Goal: Task Accomplishment & Management: Manage account settings

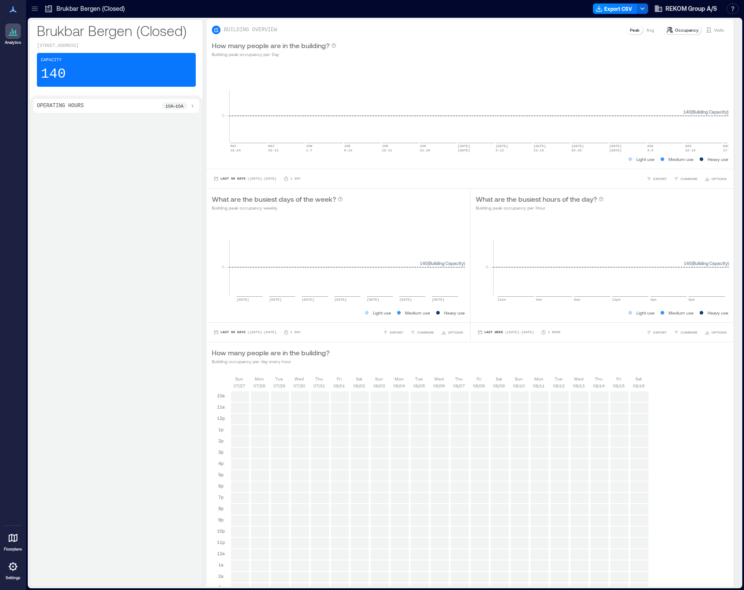
click at [11, 564] on icon at bounding box center [13, 567] width 9 height 9
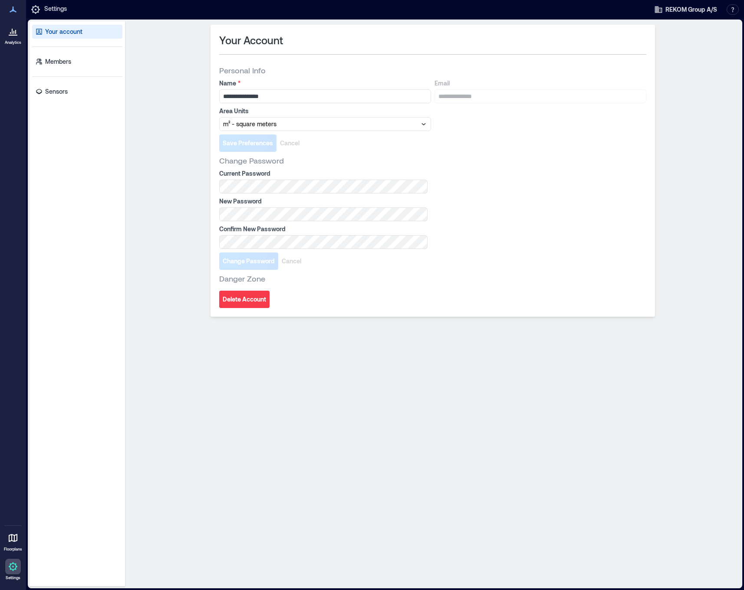
click at [36, 5] on icon at bounding box center [35, 9] width 9 height 9
click at [19, 13] on div at bounding box center [13, 10] width 16 height 16
click at [16, 13] on icon at bounding box center [13, 9] width 10 height 10
click at [688, 7] on span "REKOM Group A/S" at bounding box center [692, 9] width 52 height 9
click at [22, 30] on link "Analytics" at bounding box center [13, 34] width 22 height 27
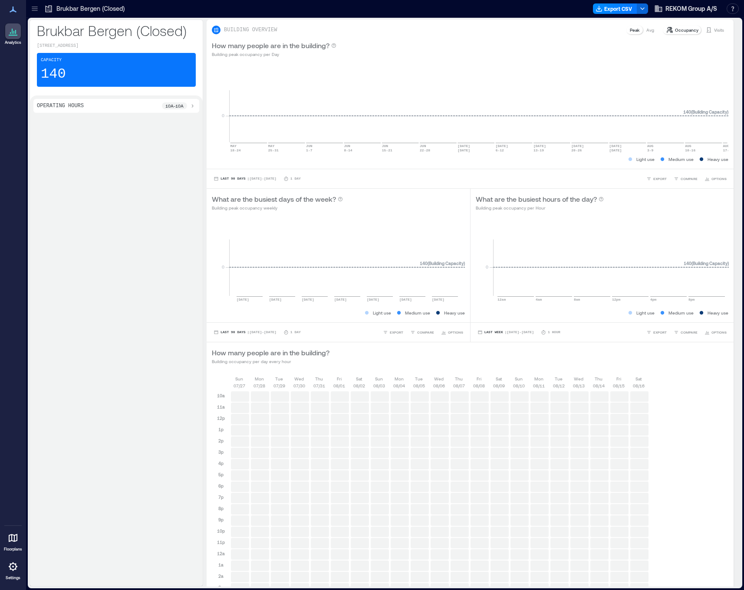
click at [13, 570] on icon at bounding box center [13, 567] width 9 height 9
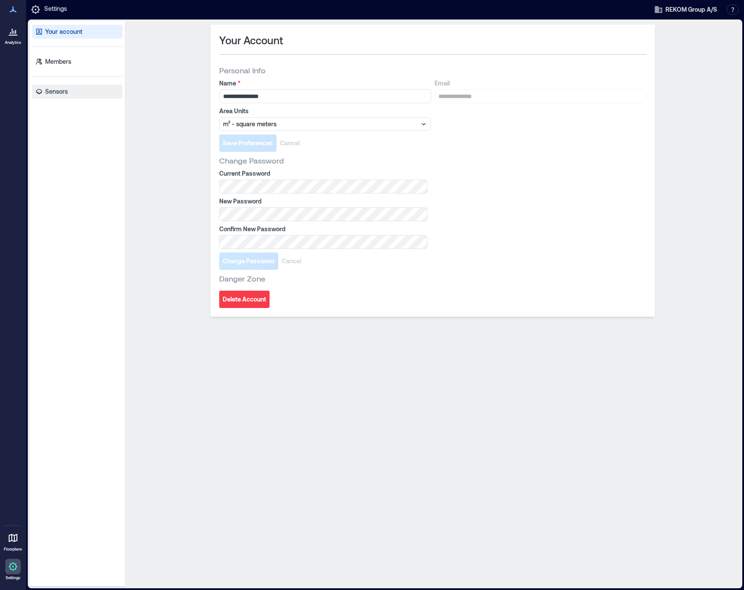
click at [67, 86] on link "Sensors" at bounding box center [77, 92] width 90 height 14
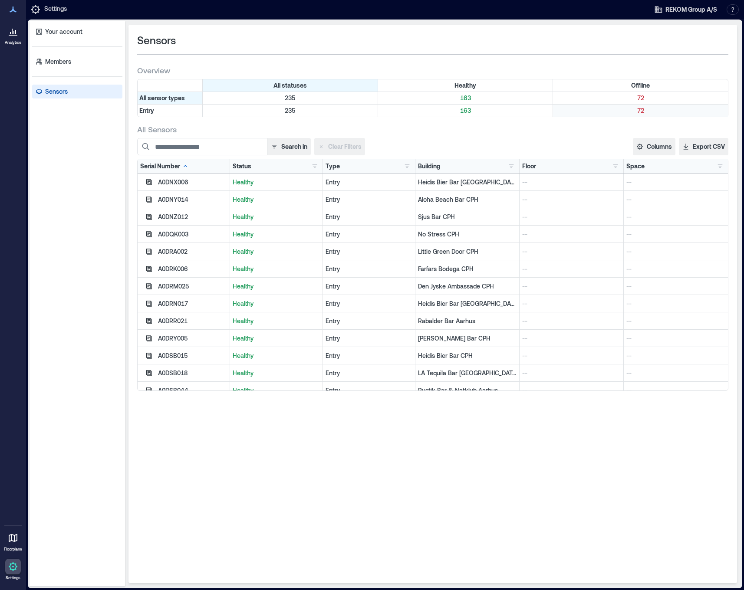
click at [623, 111] on p "72" at bounding box center [640, 110] width 171 height 9
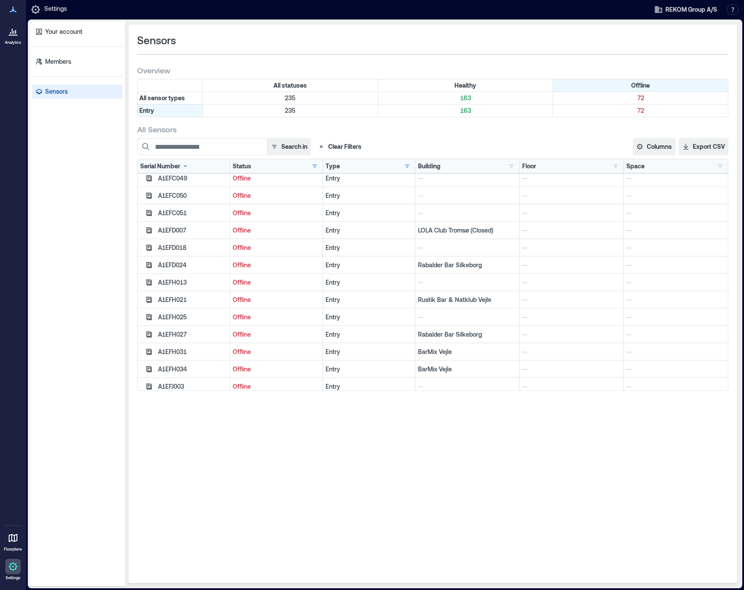
scroll to position [180, 0]
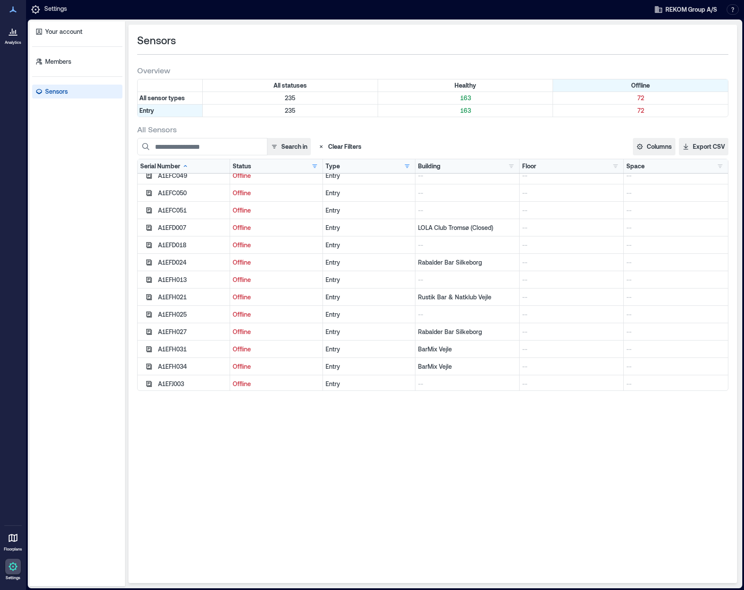
click at [373, 262] on div "Entry" at bounding box center [369, 262] width 87 height 9
click at [184, 335] on div "A1EFH027" at bounding box center [192, 332] width 69 height 9
click at [243, 334] on p "Offline" at bounding box center [276, 332] width 87 height 9
click at [184, 334] on div "A1EFH027" at bounding box center [192, 332] width 69 height 9
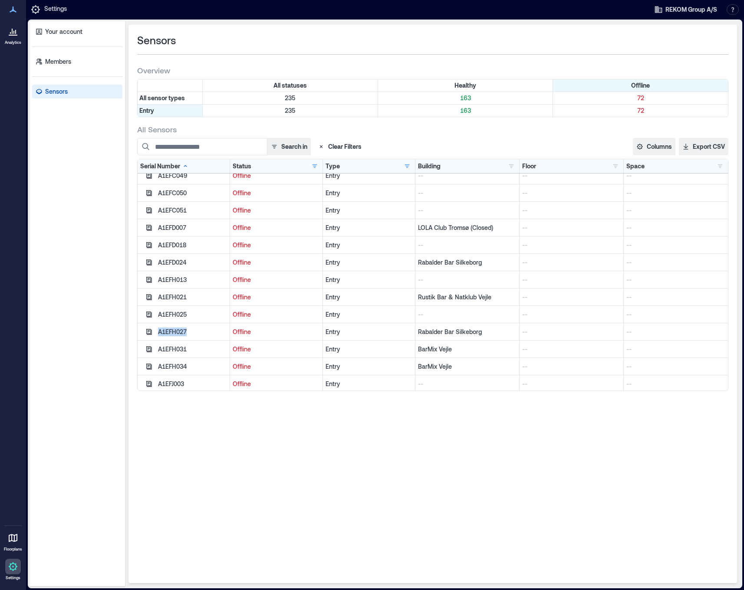
click at [184, 334] on div "A1EFH027" at bounding box center [192, 332] width 69 height 9
click at [181, 333] on div "A1EFH027" at bounding box center [192, 332] width 69 height 9
click at [216, 342] on div "A1EFH031" at bounding box center [184, 349] width 92 height 17
click at [182, 335] on div "A1EFH027" at bounding box center [192, 332] width 69 height 9
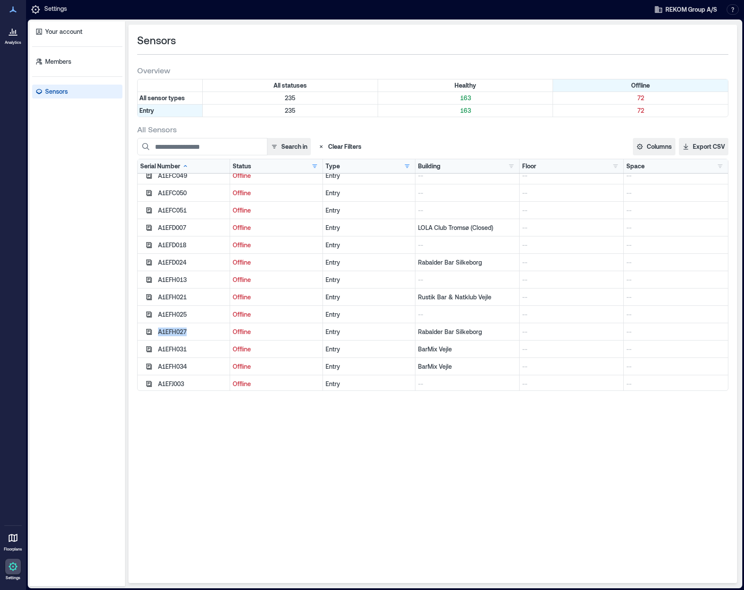
click at [182, 335] on div "A1EFH027" at bounding box center [192, 332] width 69 height 9
copy div "A1EFH027"
click at [712, 150] on button "Export CSV" at bounding box center [703, 146] width 49 height 17
click at [647, 151] on button "Columns" at bounding box center [654, 146] width 43 height 17
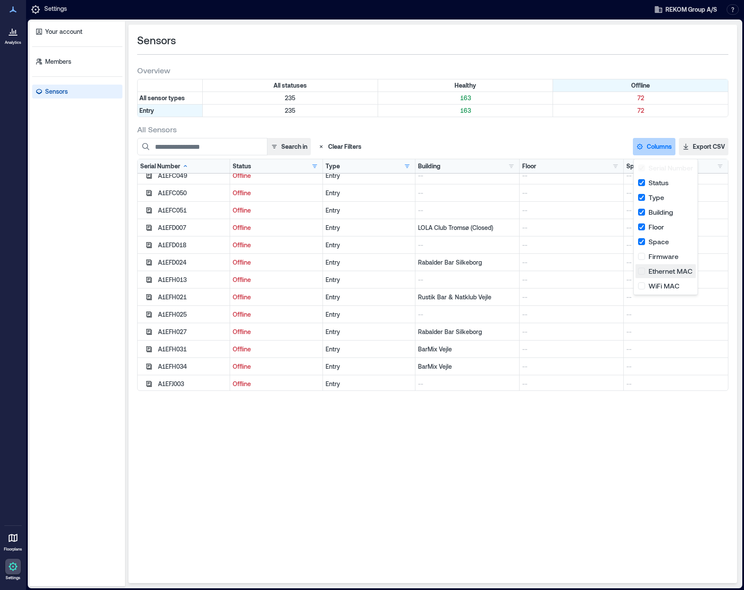
click at [645, 269] on button "Ethernet MAC" at bounding box center [666, 271] width 60 height 14
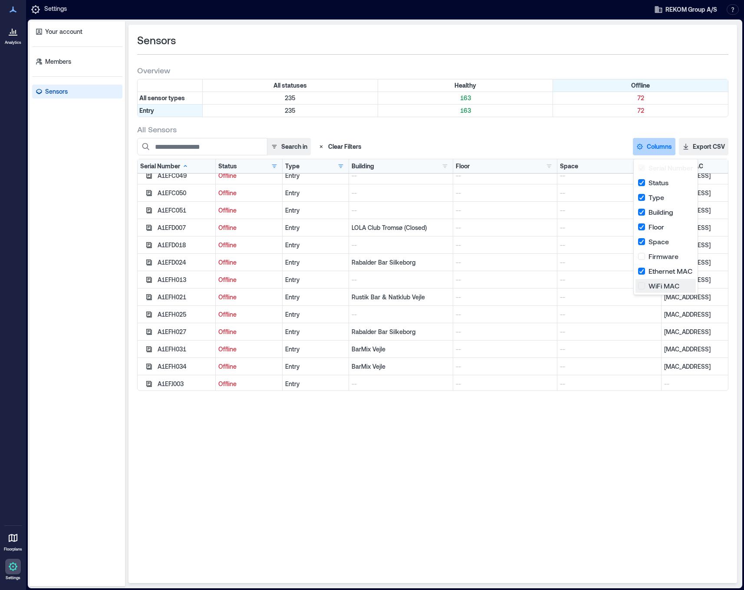
click at [644, 286] on button "WiFi MAC" at bounding box center [666, 286] width 60 height 14
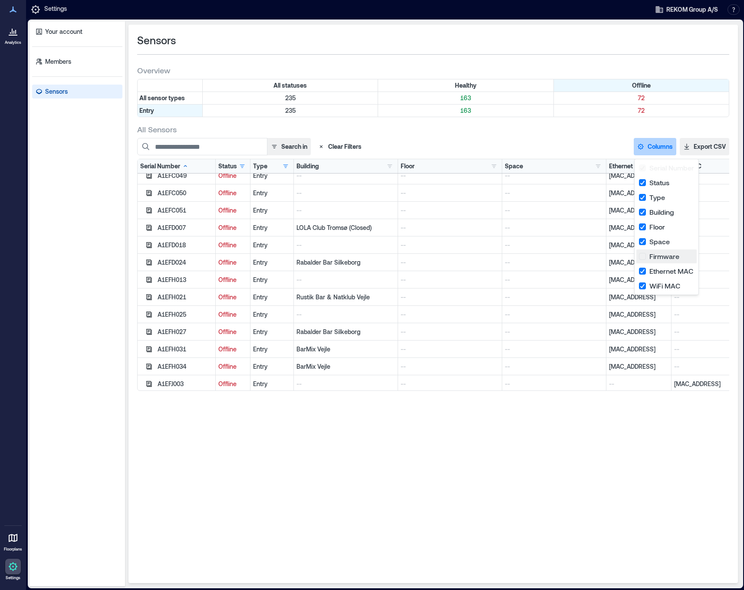
click at [641, 259] on button "Firmware" at bounding box center [666, 257] width 60 height 14
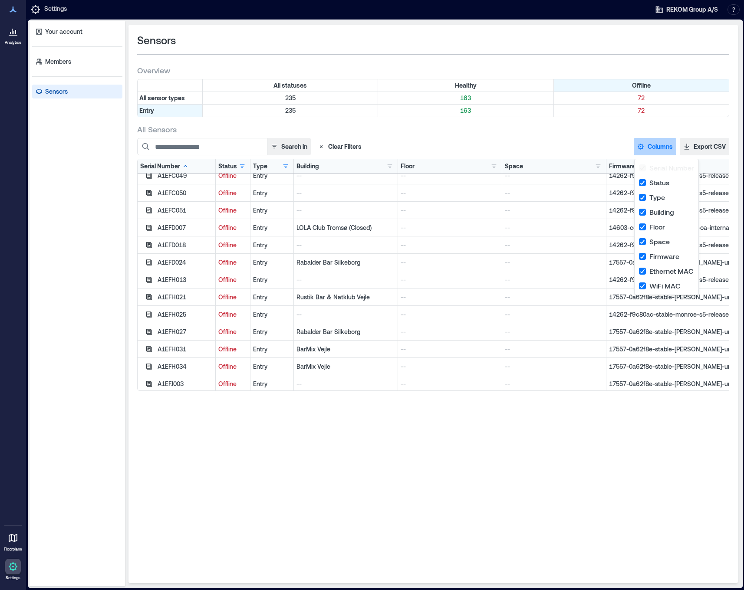
click at [525, 312] on p "--" at bounding box center [554, 314] width 99 height 9
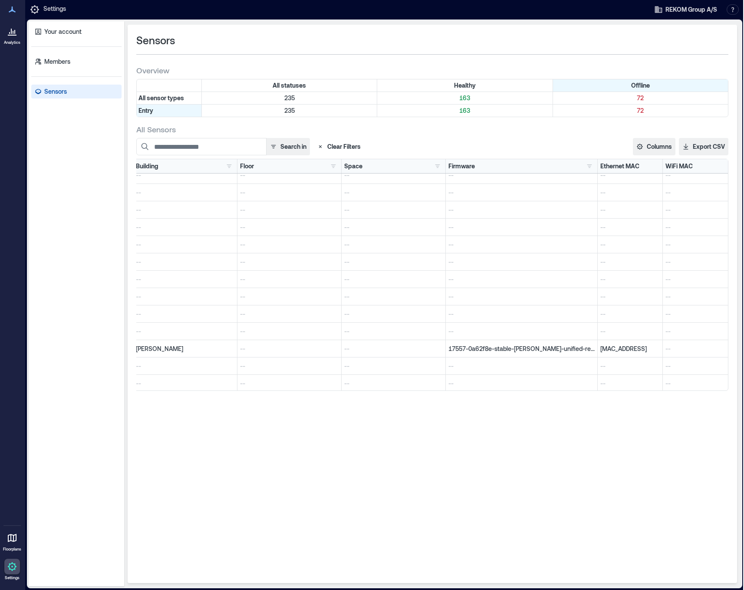
scroll to position [324, 0]
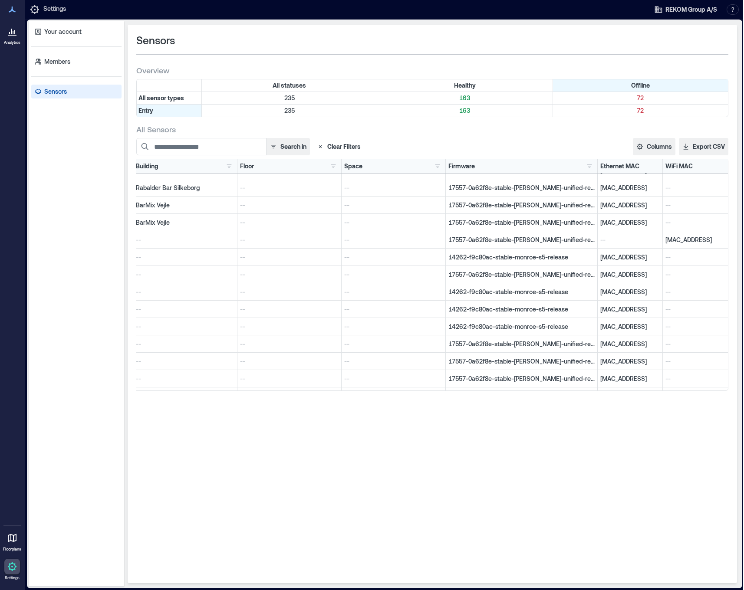
click at [65, 234] on div "Your account Members Sensors" at bounding box center [77, 304] width 96 height 566
